Goal: Task Accomplishment & Management: Manage account settings

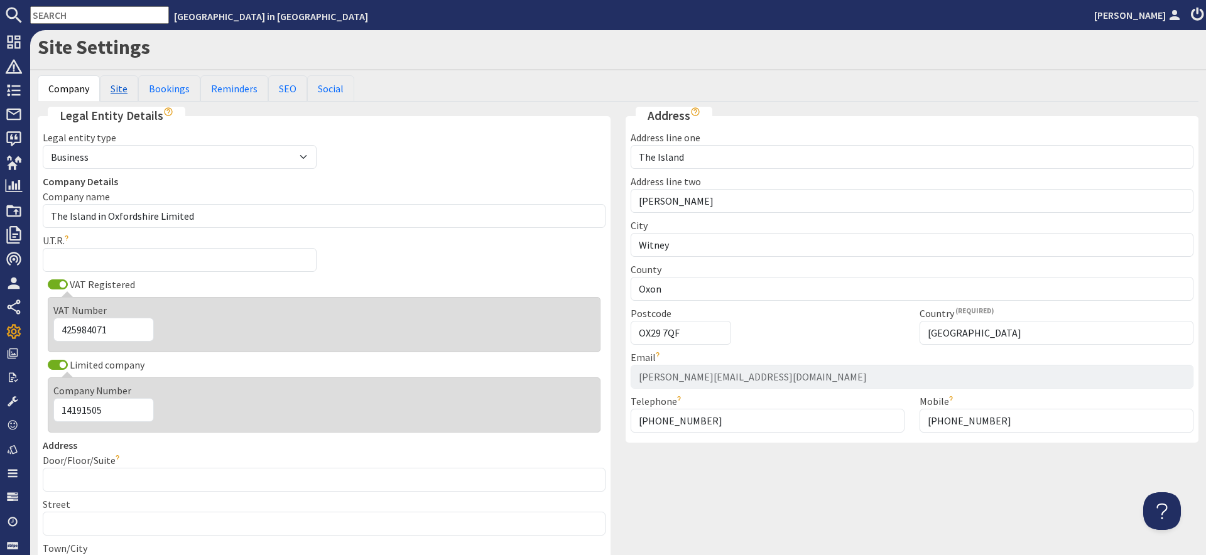
click at [120, 88] on link "Site" at bounding box center [119, 88] width 38 height 26
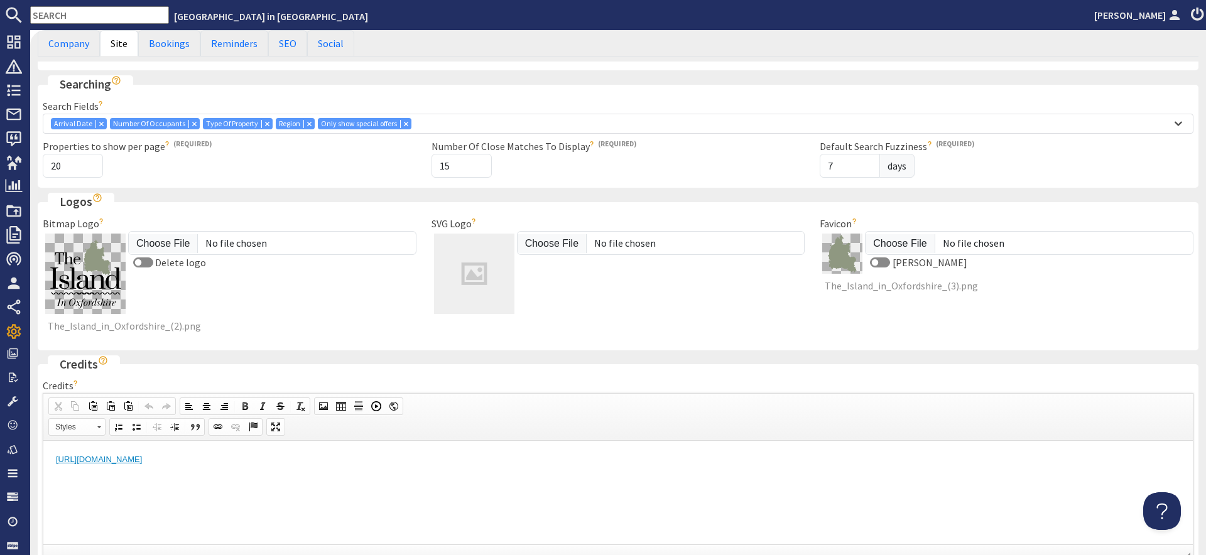
scroll to position [300, 0]
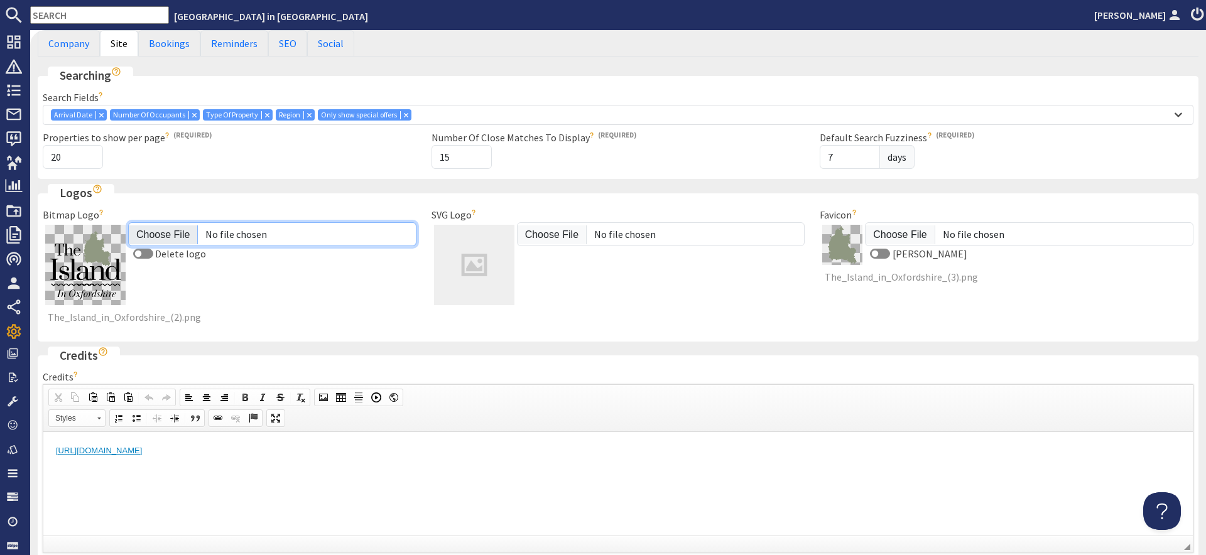
click at [162, 229] on input "Bitmap Logo" at bounding box center [272, 234] width 288 height 24
type input "C:\fakepath\The_Island_logo_V1b.png"
click at [229, 323] on div "Bitmap Logo Delete logo The_Island_in_Oxfordshire_(2).png Your logo will appear…" at bounding box center [618, 271] width 1166 height 129
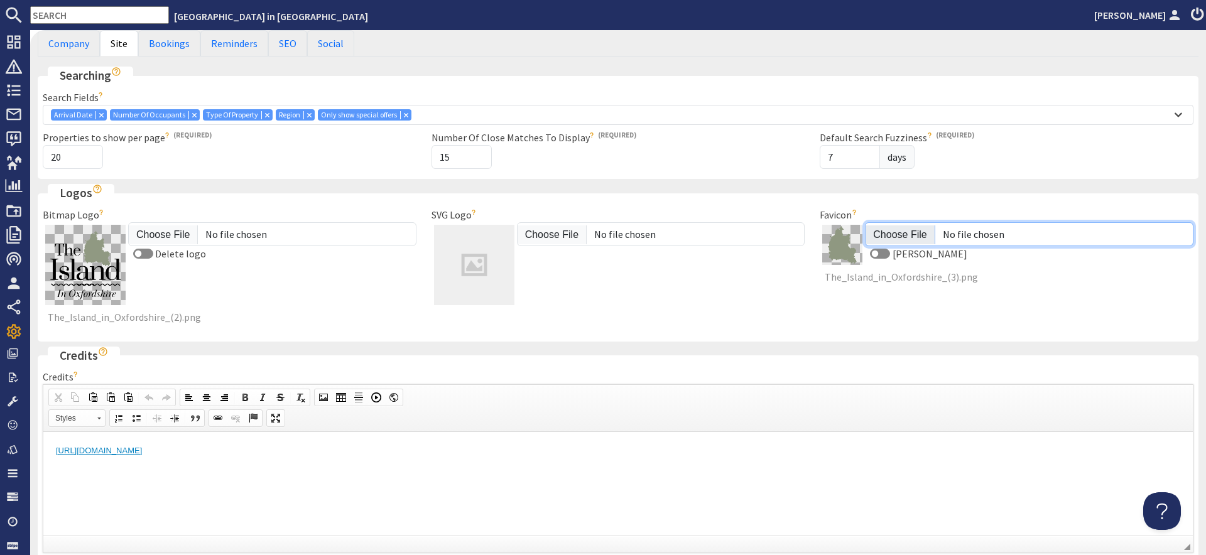
click at [893, 222] on input "Favicon" at bounding box center [1029, 234] width 328 height 24
type input "C:\fakepath\apple-touch-icon.png"
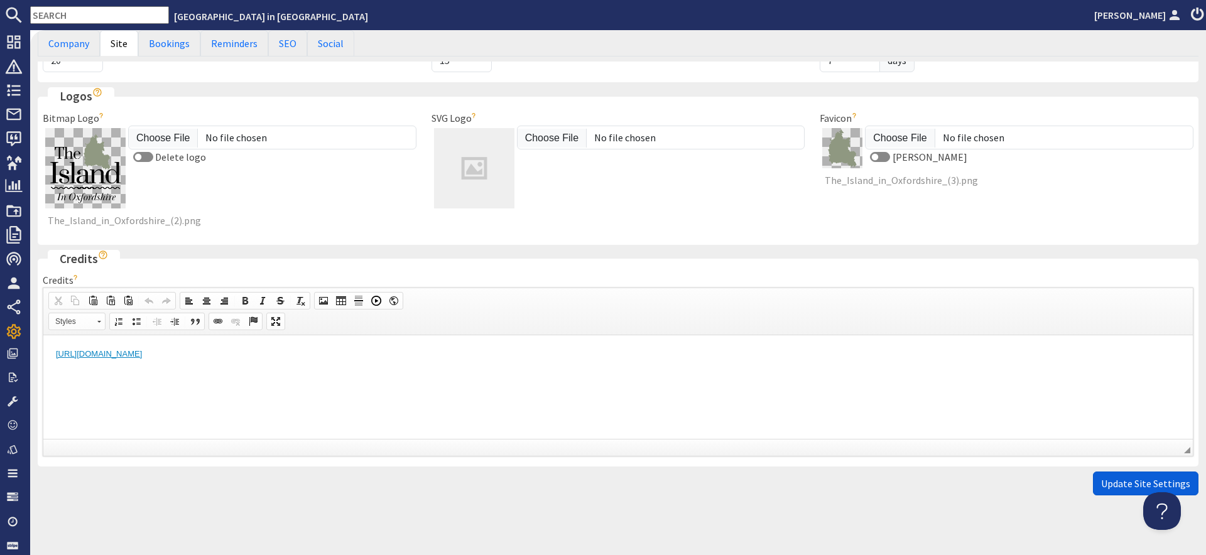
click at [1143, 477] on span "Update Site Settings" at bounding box center [1145, 483] width 89 height 13
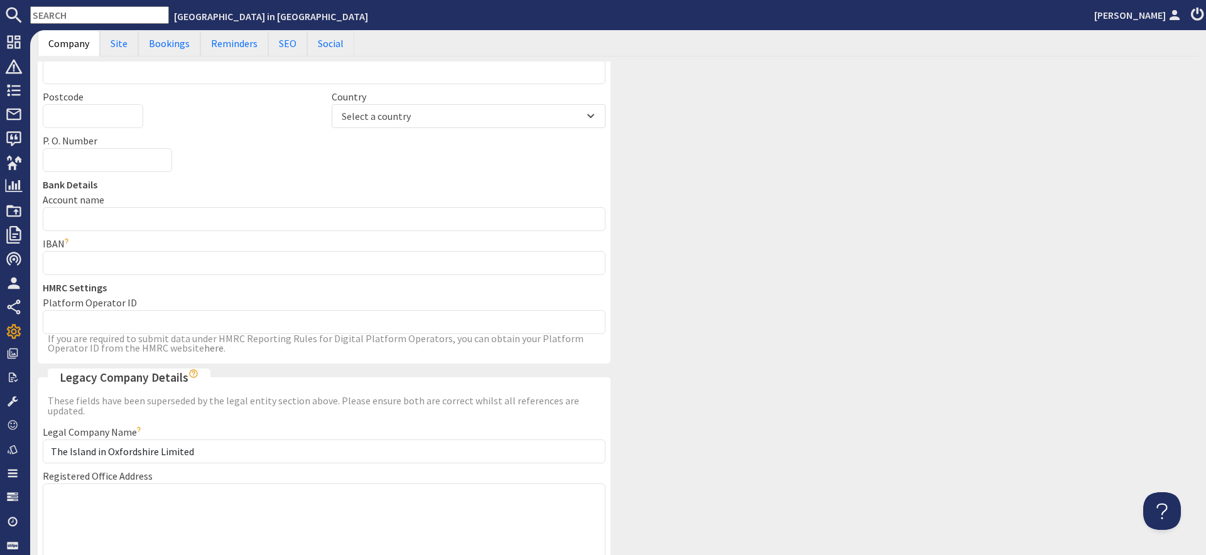
scroll to position [950, 0]
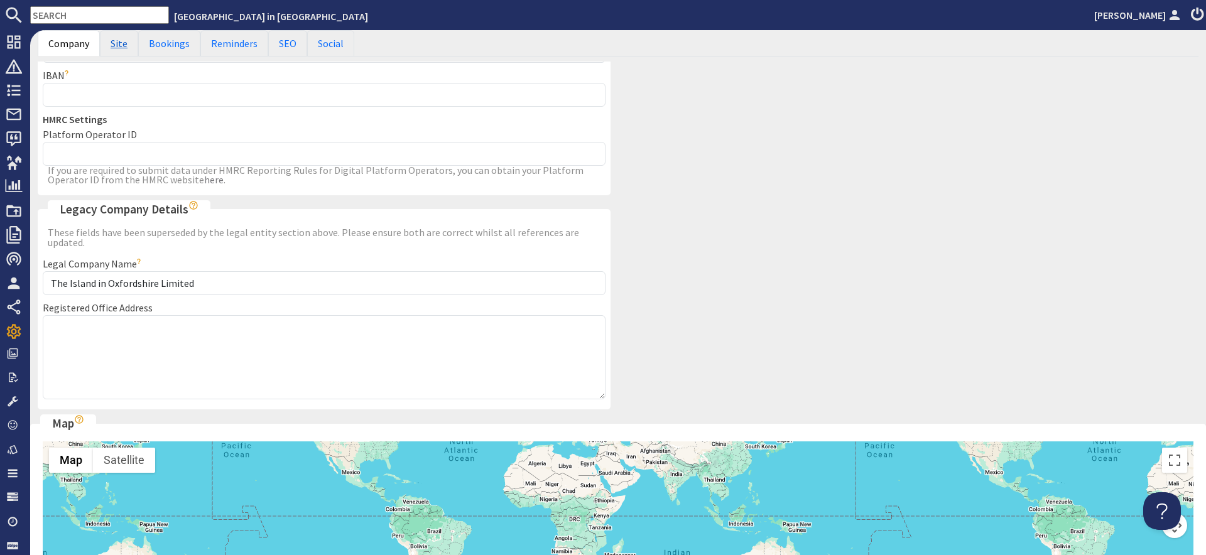
click at [121, 48] on link "Site" at bounding box center [119, 43] width 38 height 26
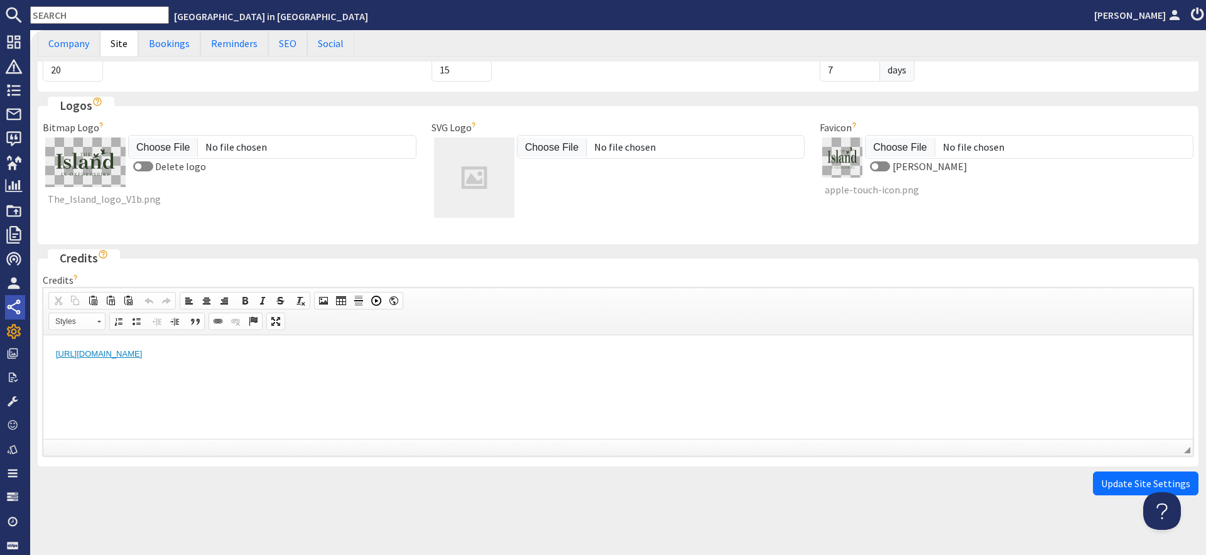
scroll to position [0, 0]
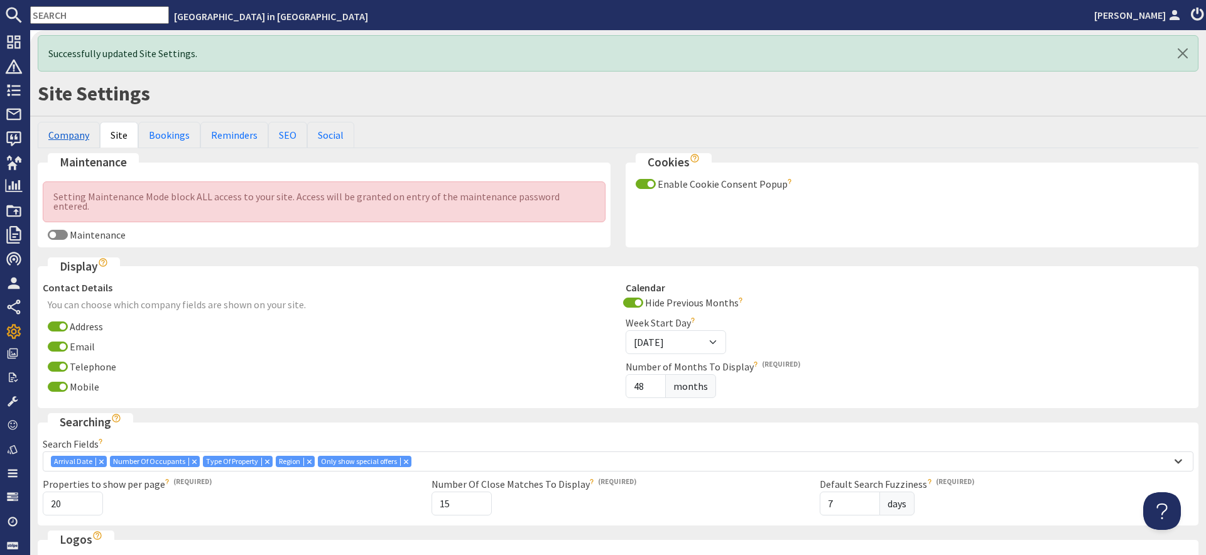
click at [77, 139] on link "Company" at bounding box center [69, 135] width 62 height 26
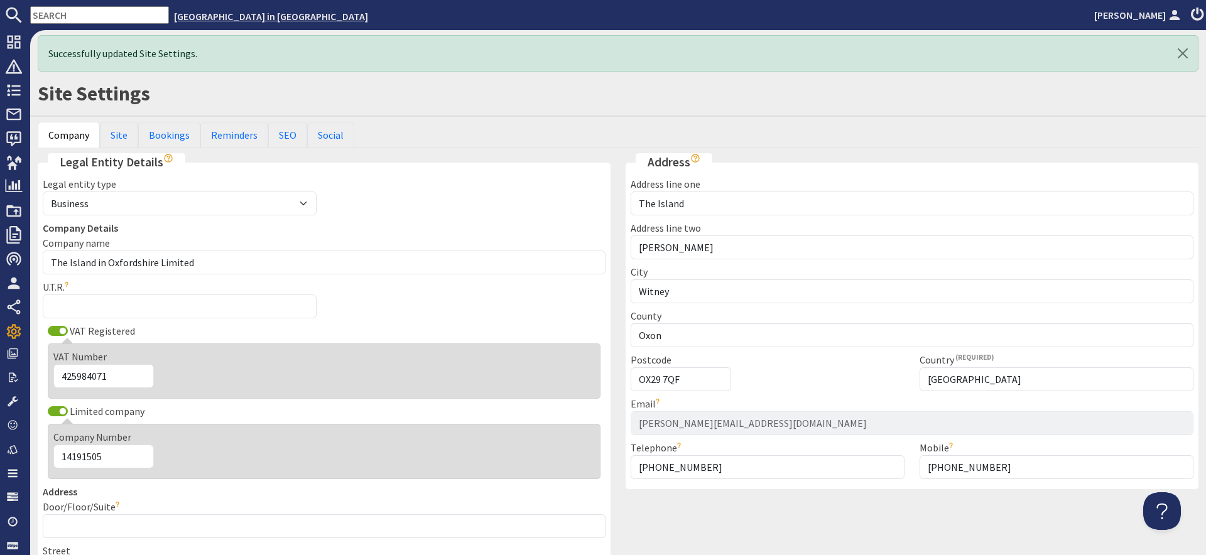
click at [189, 15] on link "[GEOGRAPHIC_DATA] in [GEOGRAPHIC_DATA]" at bounding box center [271, 16] width 194 height 13
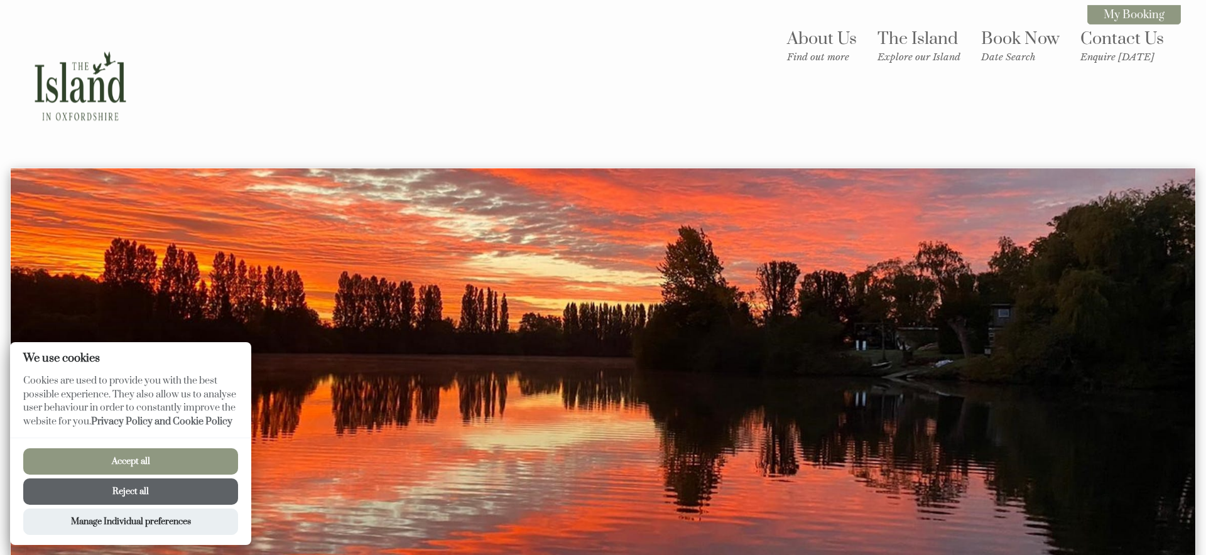
click at [189, 462] on button "Accept all" at bounding box center [130, 461] width 215 height 26
